Goal: Communication & Community: Answer question/provide support

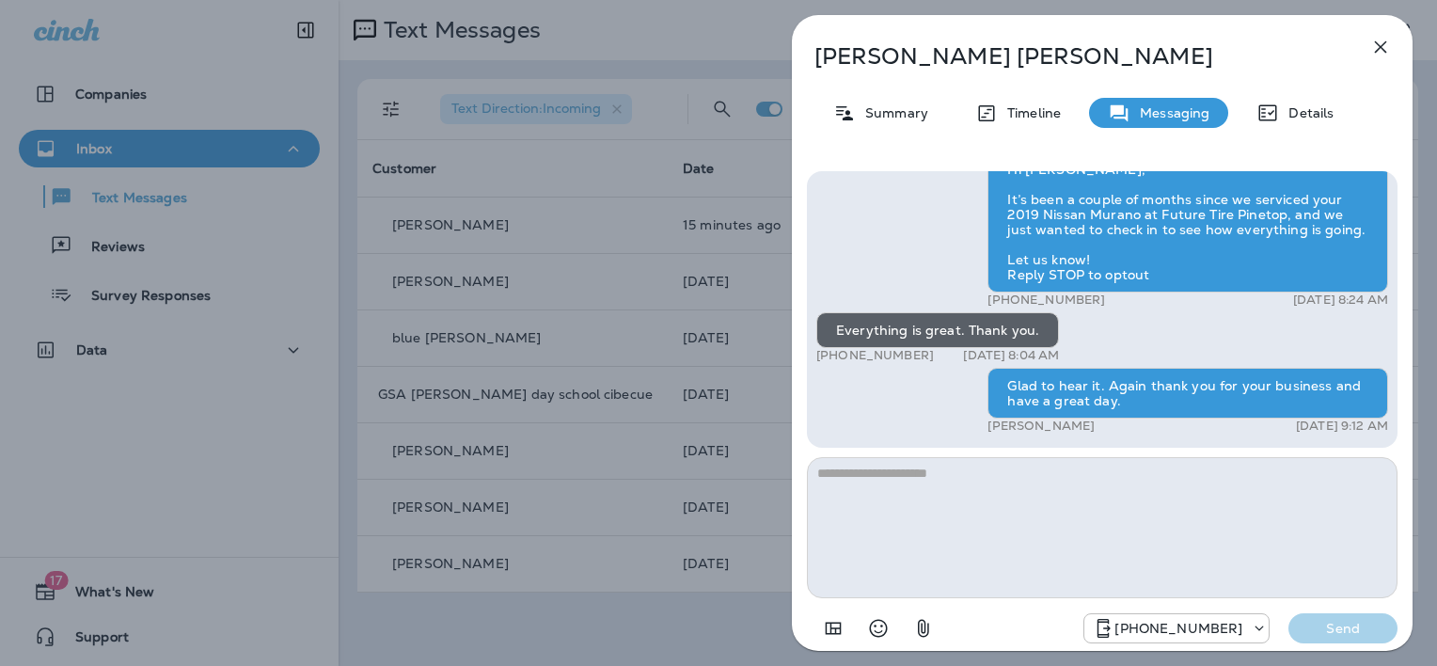
click at [1380, 42] on icon "button" at bounding box center [1381, 47] width 23 height 23
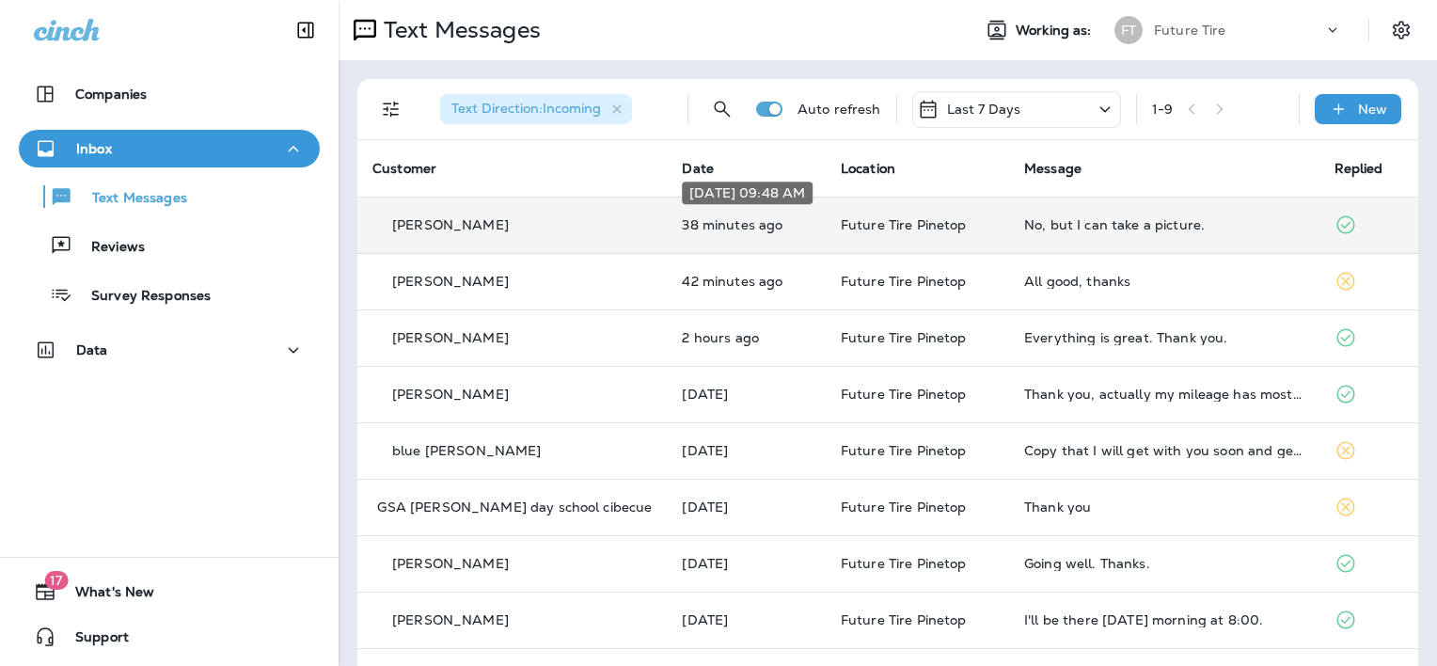
click at [727, 229] on p "38 minutes ago" at bounding box center [746, 224] width 128 height 15
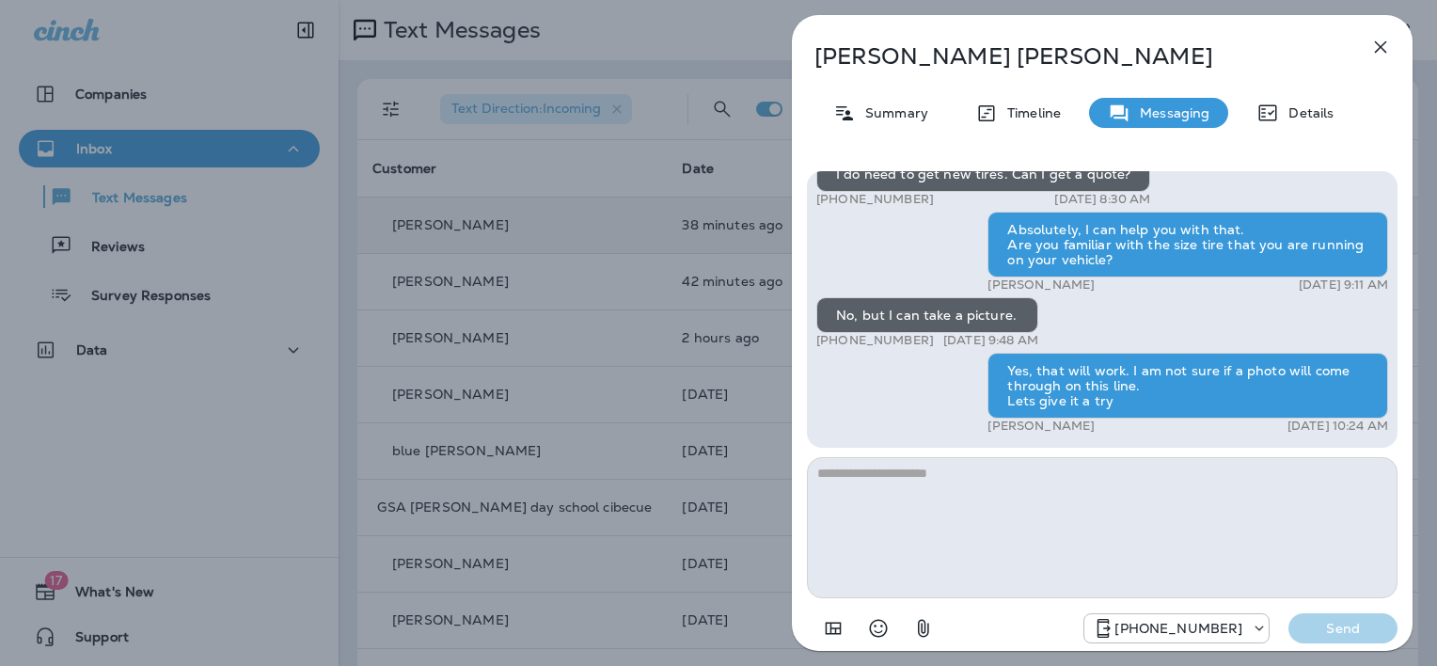
click at [906, 473] on textarea at bounding box center [1102, 527] width 591 height 141
type textarea "*"
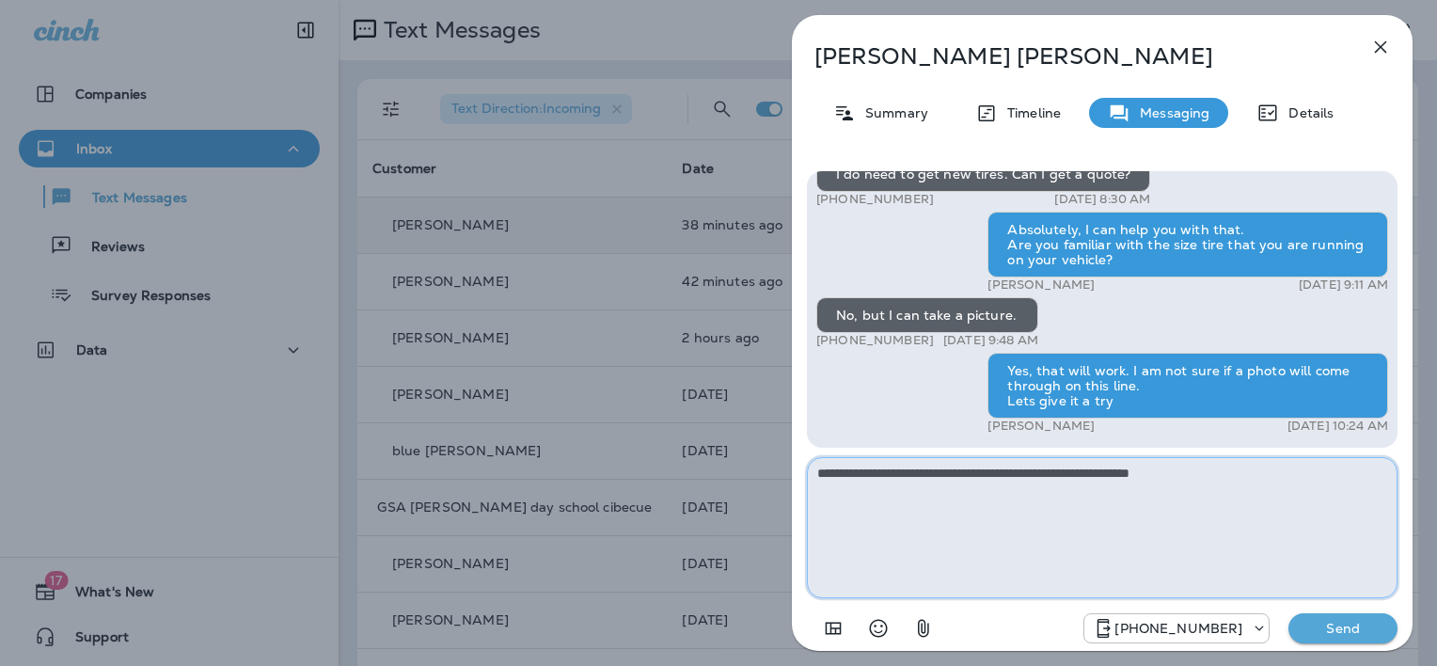
type textarea "**********"
click at [1320, 627] on p "Send" at bounding box center [1343, 628] width 79 height 17
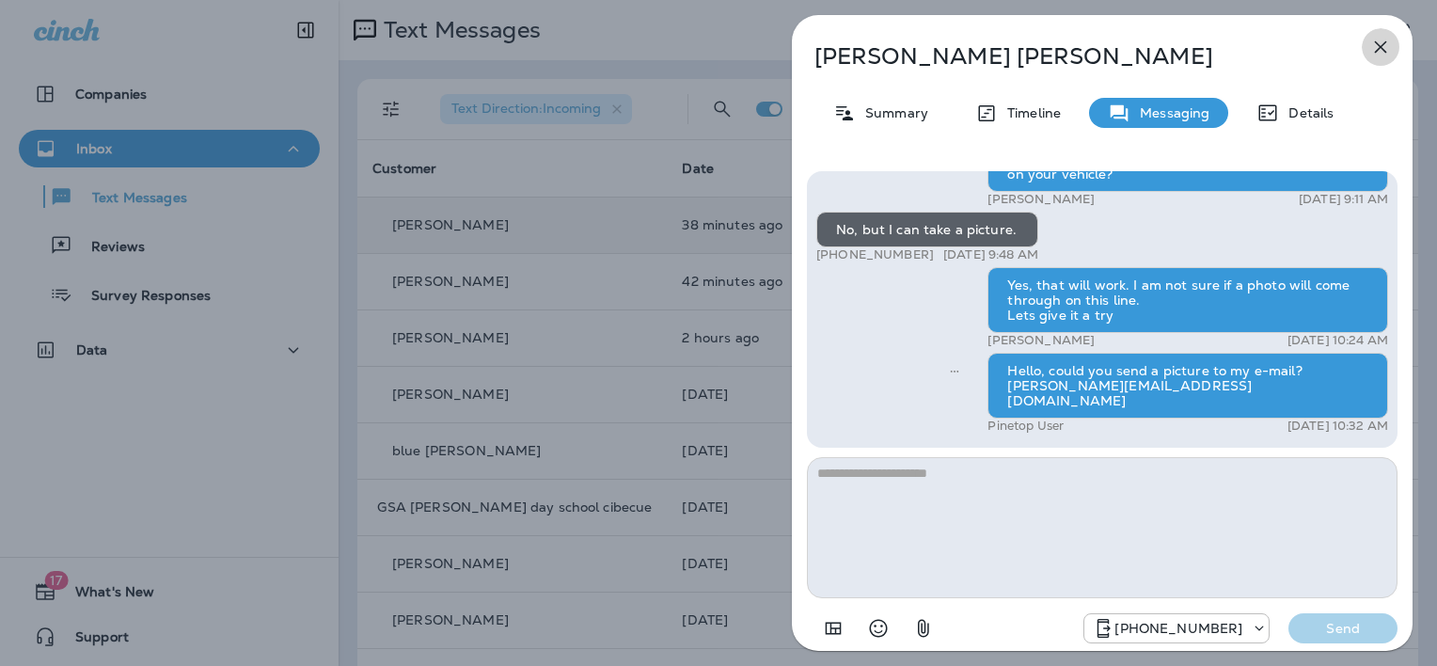
click at [1380, 47] on icon "button" at bounding box center [1381, 47] width 12 height 12
